Goal: Task Accomplishment & Management: Manage account settings

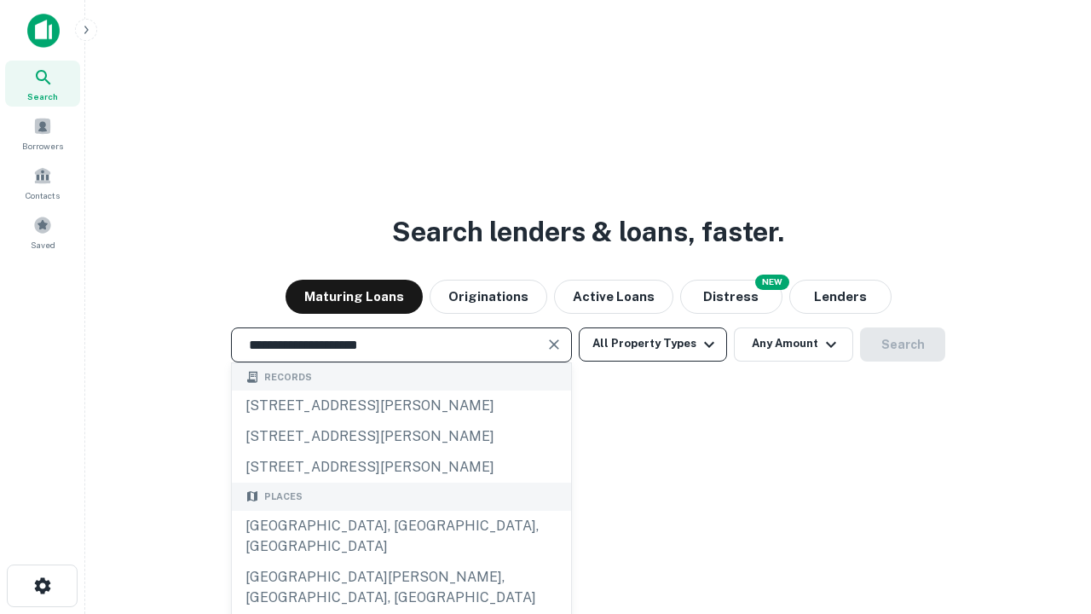
click at [401, 562] on div "[GEOGRAPHIC_DATA], [GEOGRAPHIC_DATA], [GEOGRAPHIC_DATA]" at bounding box center [401, 536] width 339 height 51
click at [653, 343] on button "All Property Types" at bounding box center [653, 344] width 148 height 34
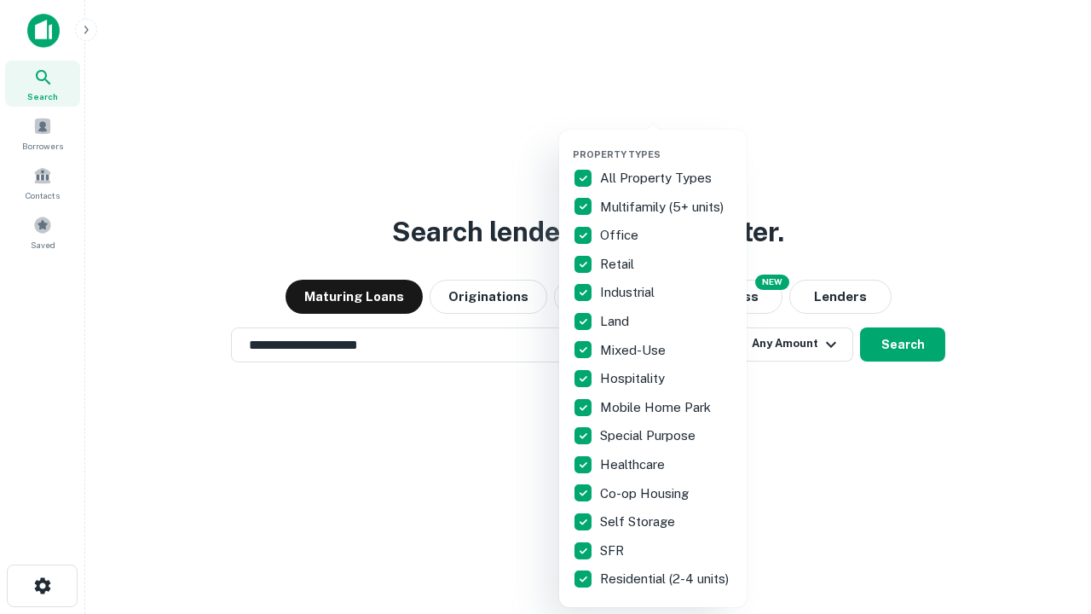
type input "**********"
click at [667, 143] on button "button" at bounding box center [667, 143] width 188 height 1
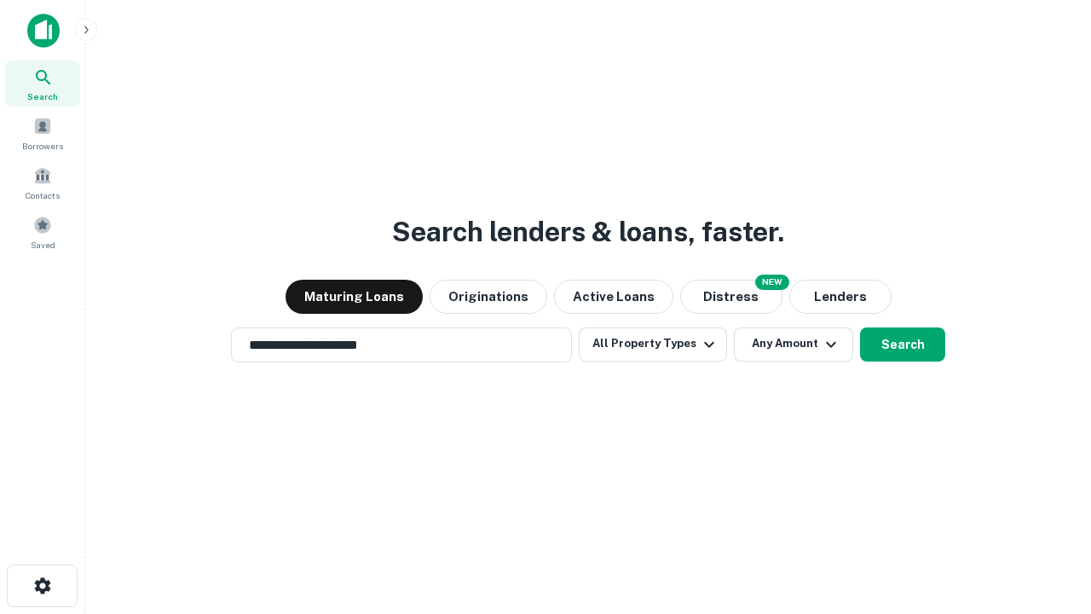
scroll to position [26, 0]
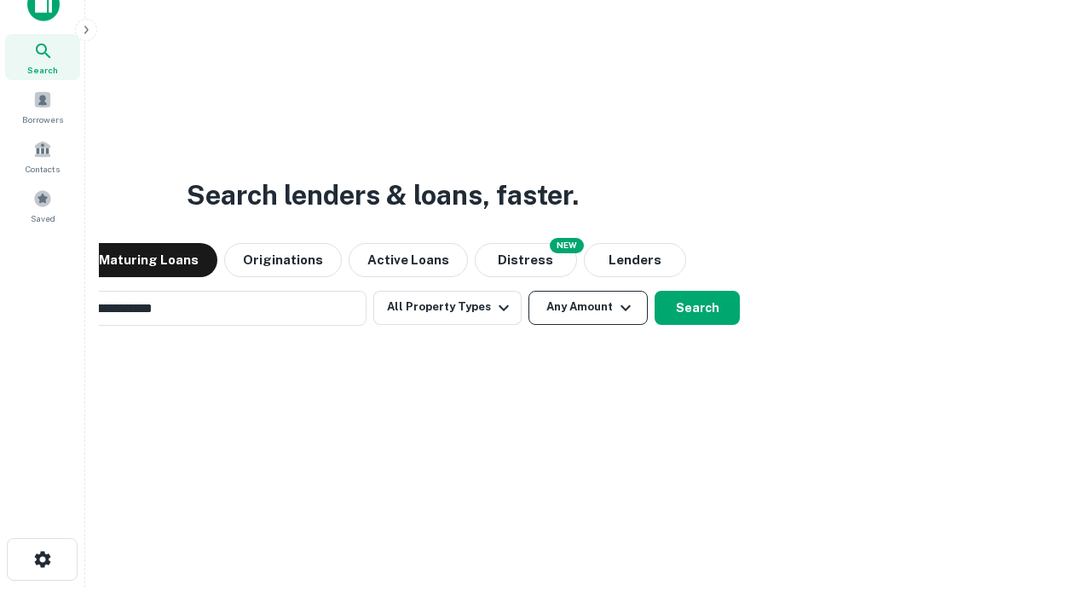
click at [528, 291] on button "Any Amount" at bounding box center [587, 308] width 119 height 34
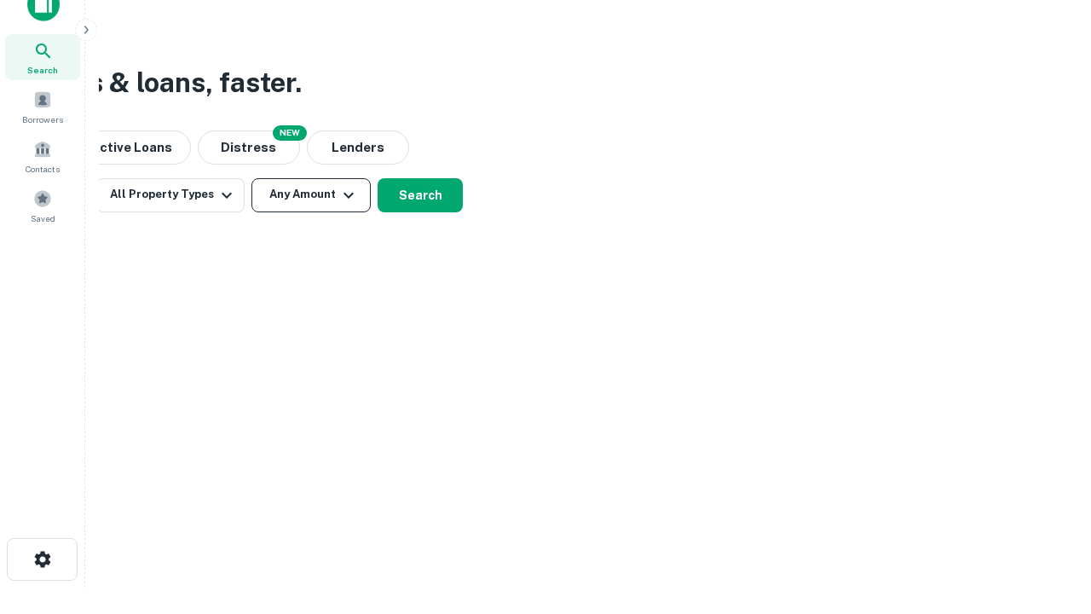
scroll to position [27, 0]
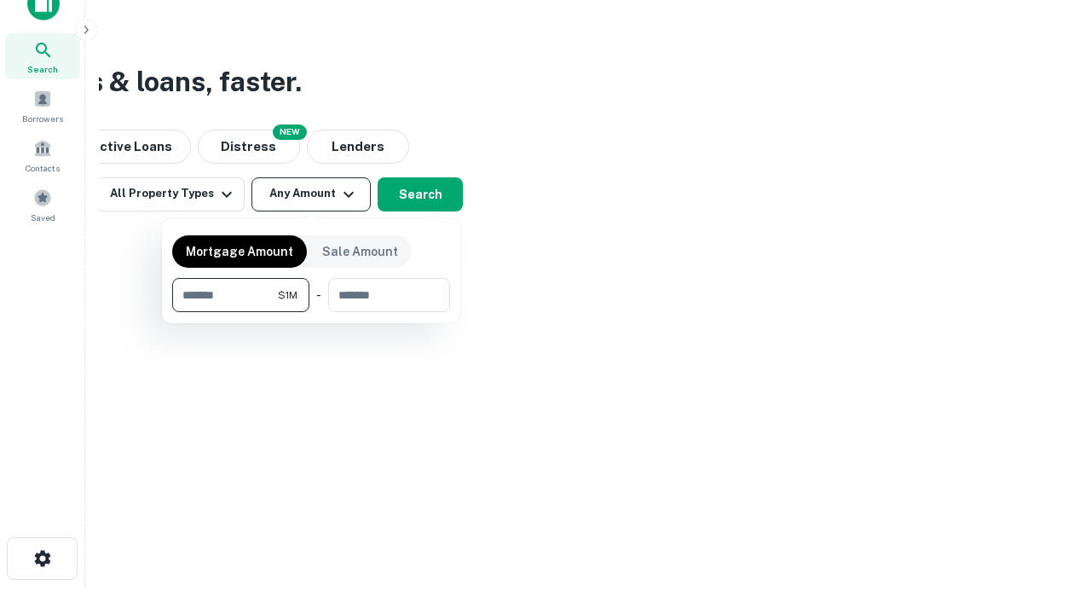
type input "*******"
click at [311, 312] on button "button" at bounding box center [311, 312] width 278 height 1
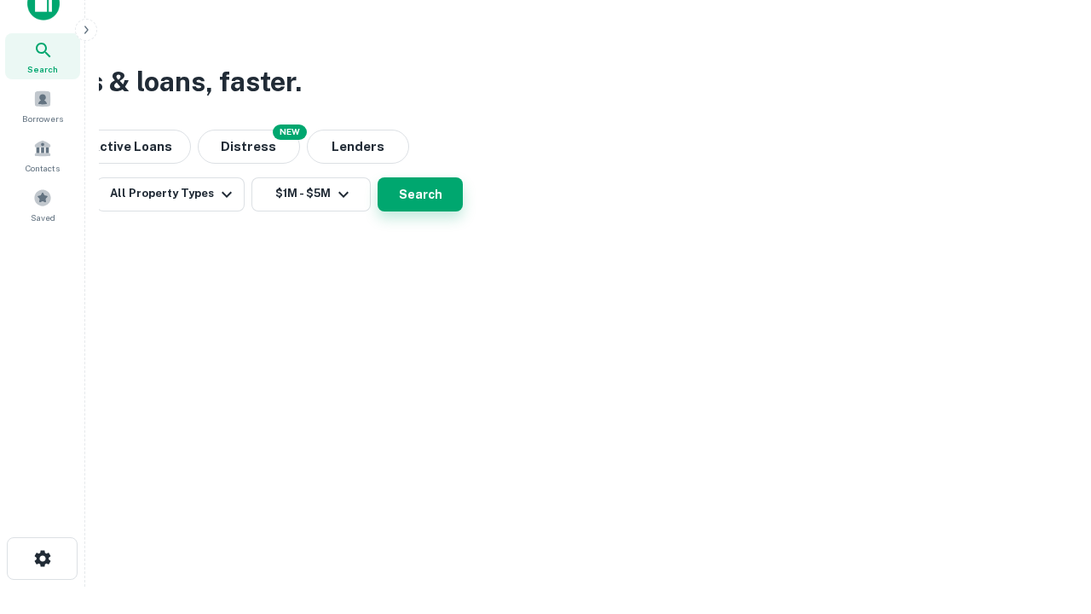
click at [463, 211] on button "Search" at bounding box center [420, 194] width 85 height 34
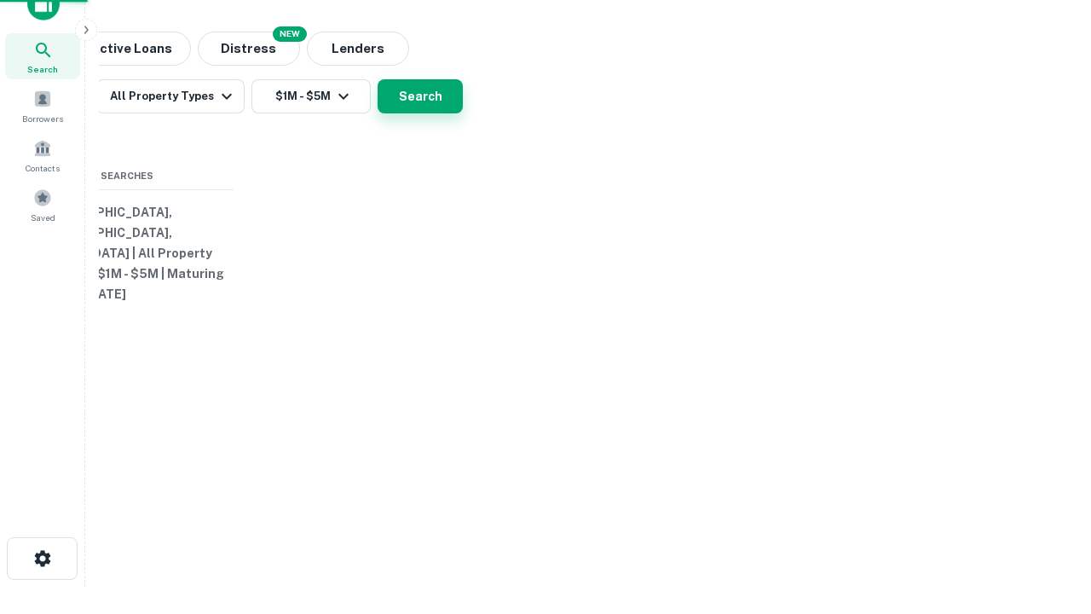
scroll to position [26, 0]
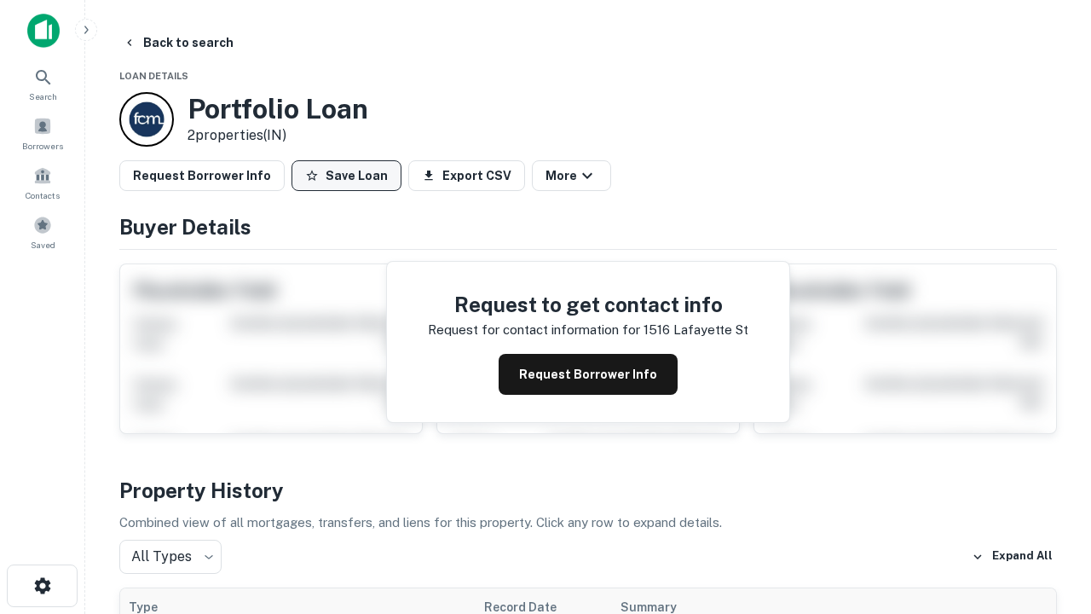
click at [346, 176] on button "Save Loan" at bounding box center [346, 175] width 110 height 31
click at [350, 176] on button "Loan Saved" at bounding box center [350, 175] width 118 height 31
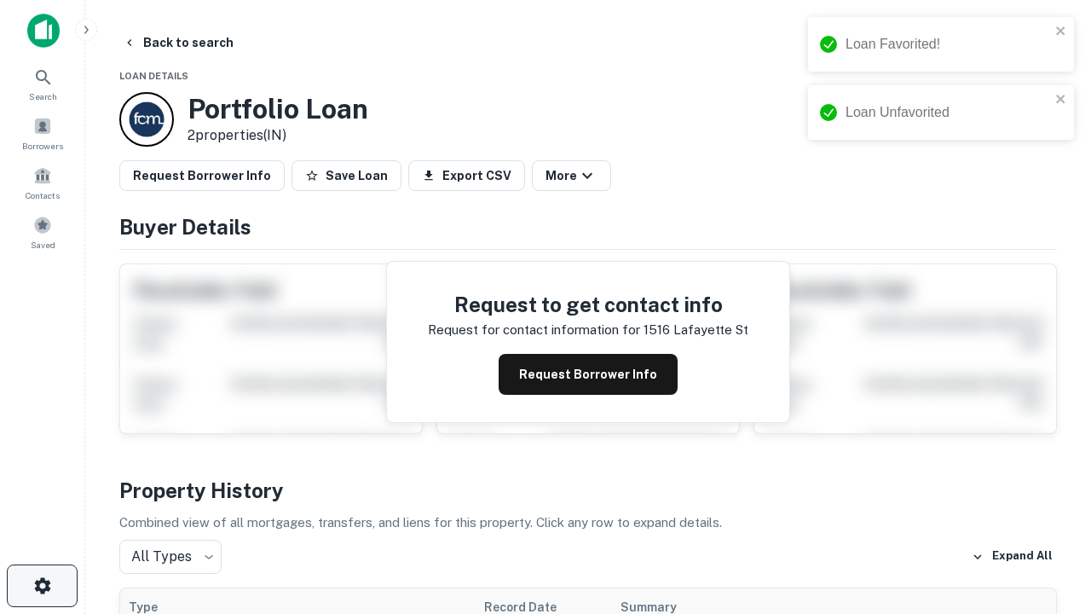
click at [42, 586] on icon "button" at bounding box center [42, 585] width 20 height 20
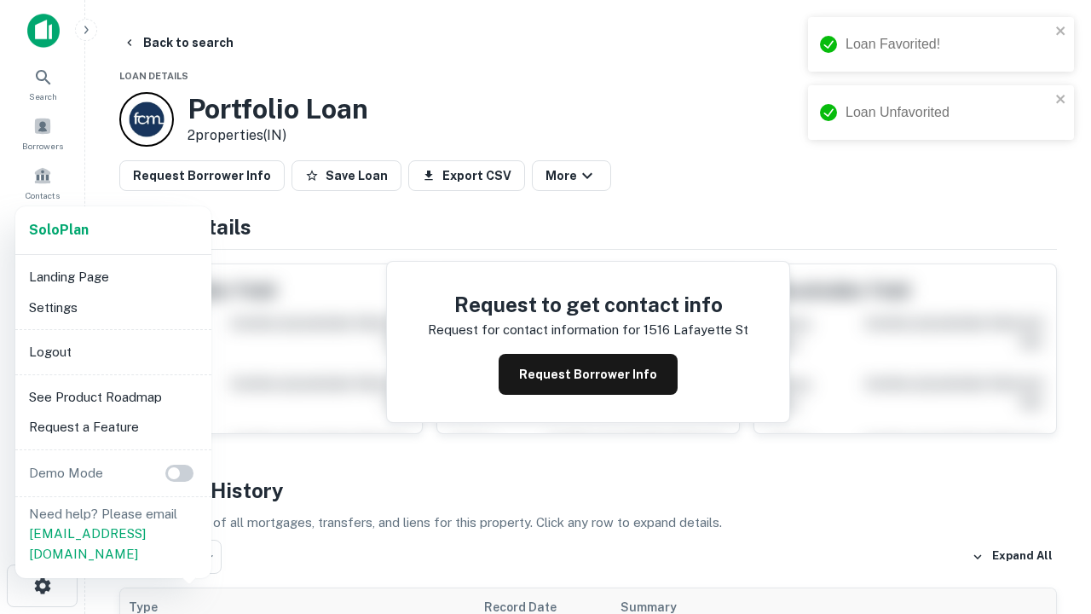
click at [113, 351] on li "Logout" at bounding box center [113, 352] width 182 height 31
